Goal: Task Accomplishment & Management: Manage account settings

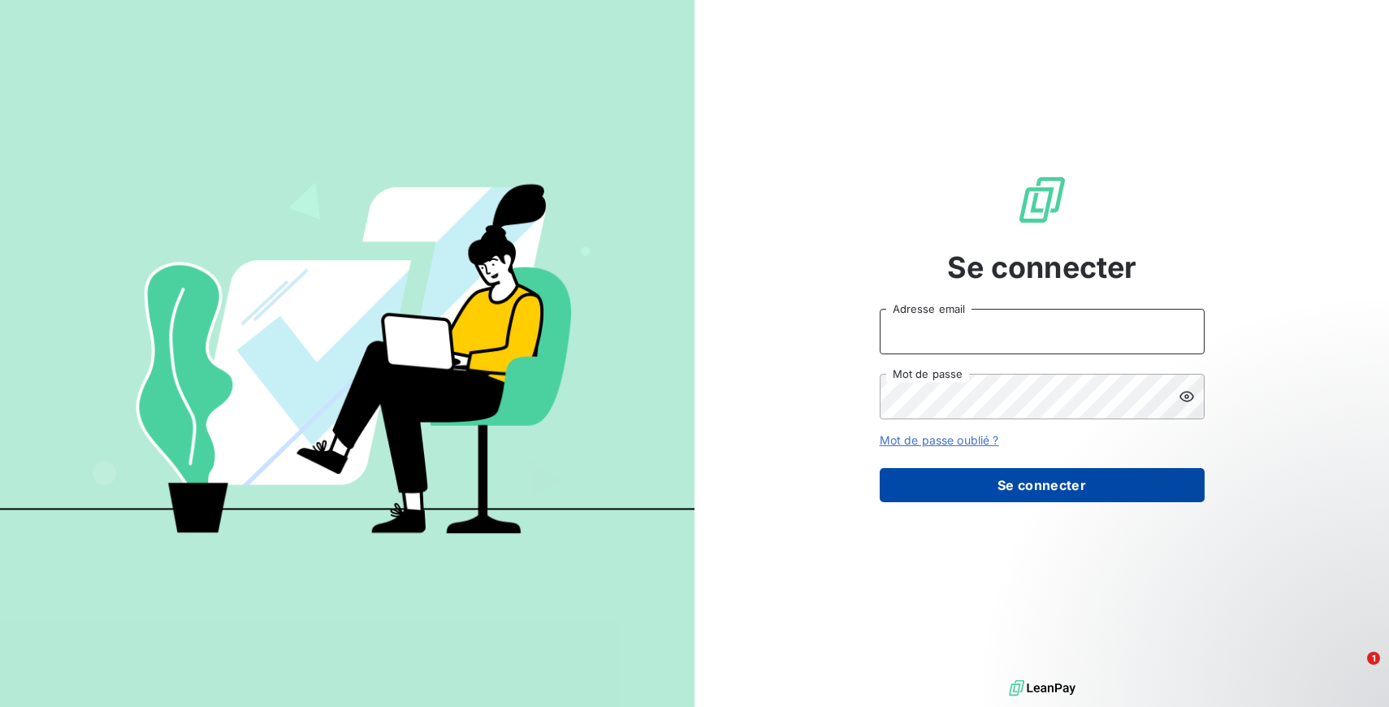
type input "hilal@entrepreneurs.com"
click at [1059, 487] on button "Se connecter" at bounding box center [1042, 485] width 325 height 34
